Goal: Navigation & Orientation: Understand site structure

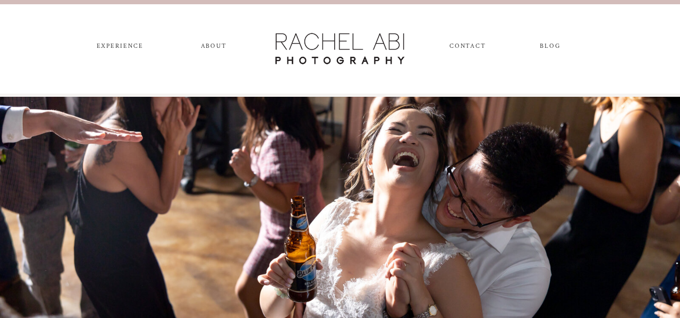
click at [123, 47] on nav "experience" at bounding box center [120, 48] width 56 height 12
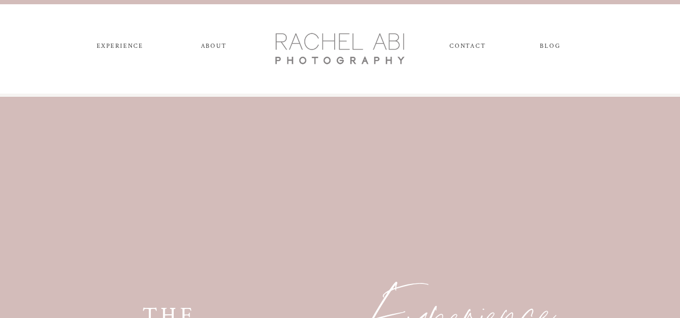
click at [546, 45] on nav "blog" at bounding box center [550, 48] width 39 height 12
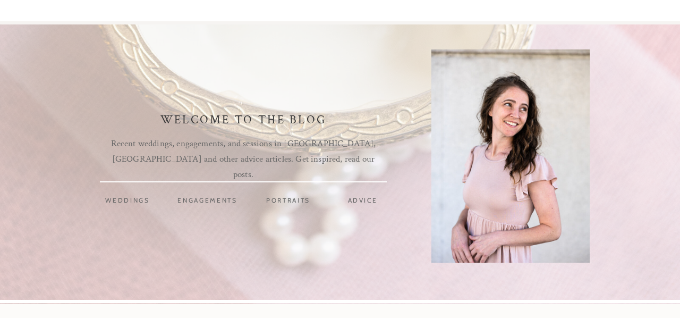
scroll to position [73, 0]
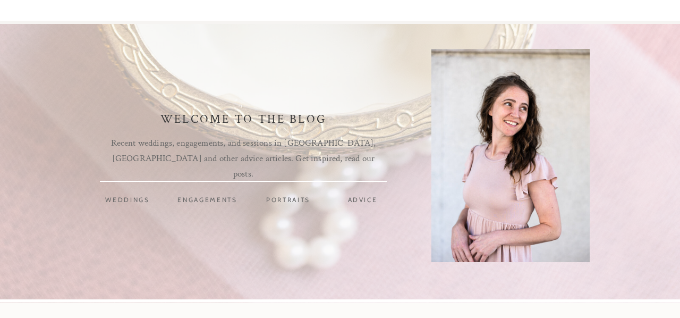
click at [291, 199] on nav "portraits" at bounding box center [288, 201] width 62 height 12
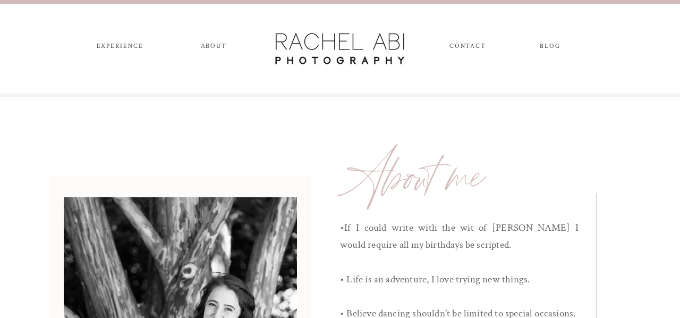
click at [123, 50] on nav "experience" at bounding box center [120, 48] width 56 height 12
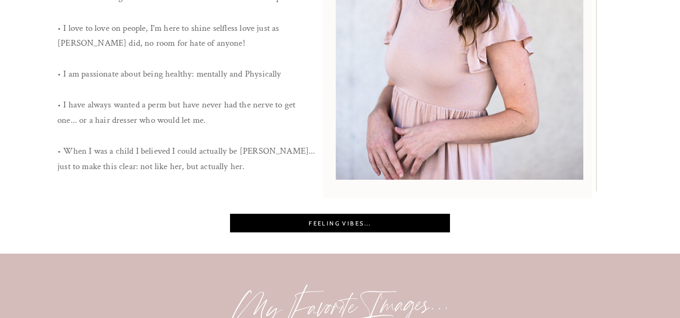
scroll to position [643, 0]
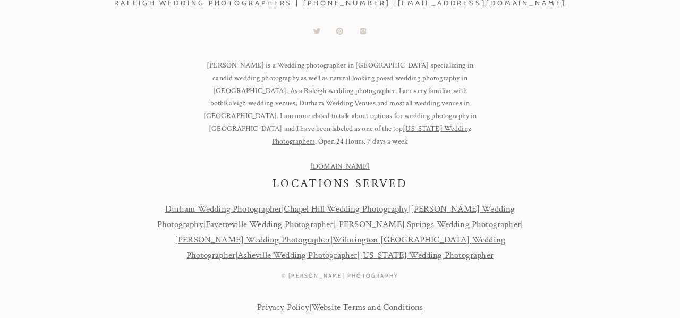
scroll to position [5181, 0]
